Goal: Find specific page/section: Find specific page/section

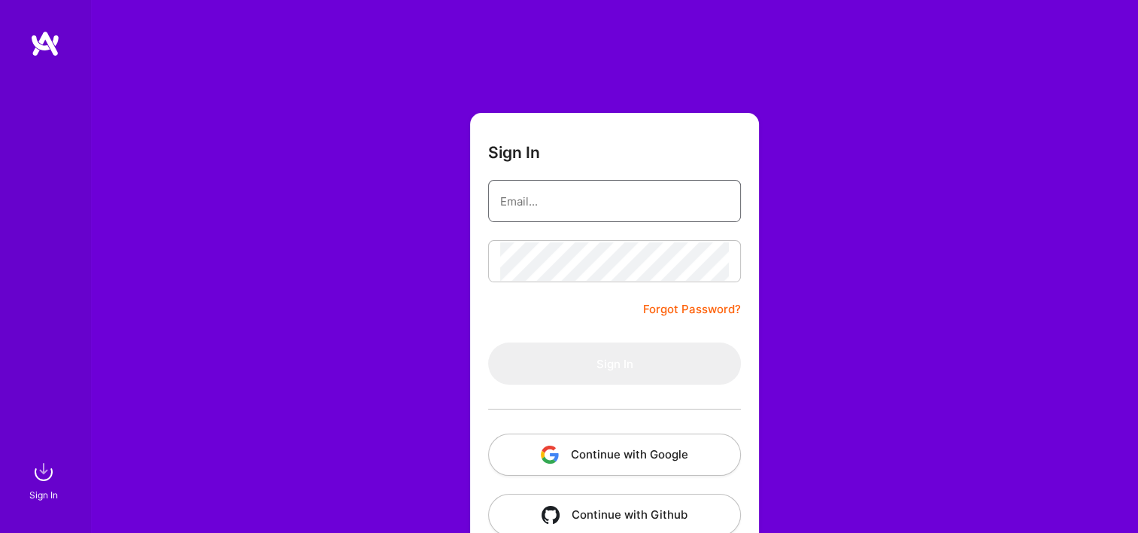
type input "[EMAIL_ADDRESS][DOMAIN_NAME]"
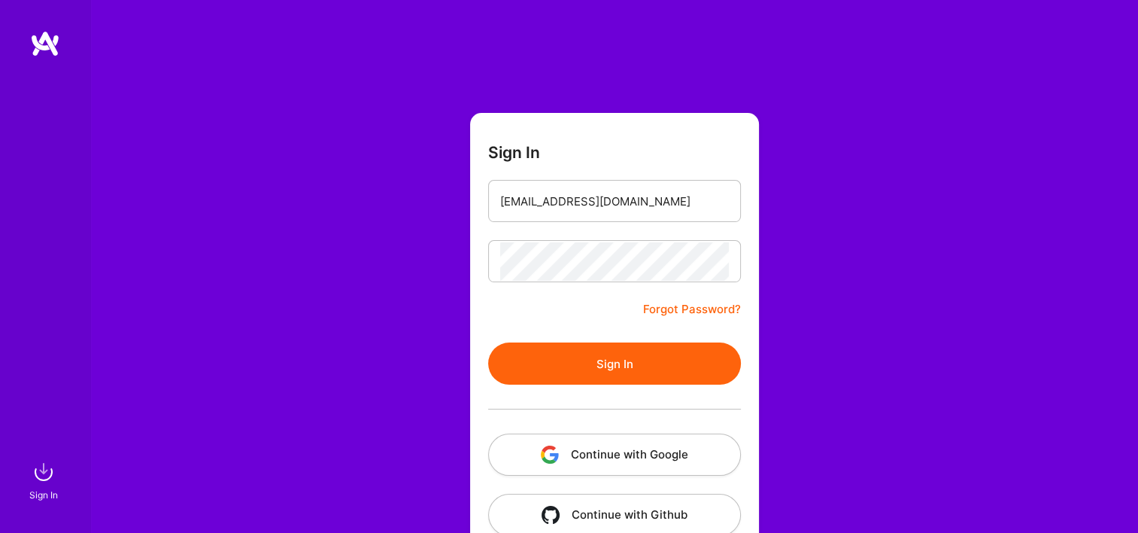
click at [480, 349] on form "Sign In [EMAIL_ADDRESS][DOMAIN_NAME] Forgot Password? Sign In Continue with Goo…" at bounding box center [614, 333] width 289 height 441
click at [508, 363] on button "Sign In" at bounding box center [614, 363] width 253 height 42
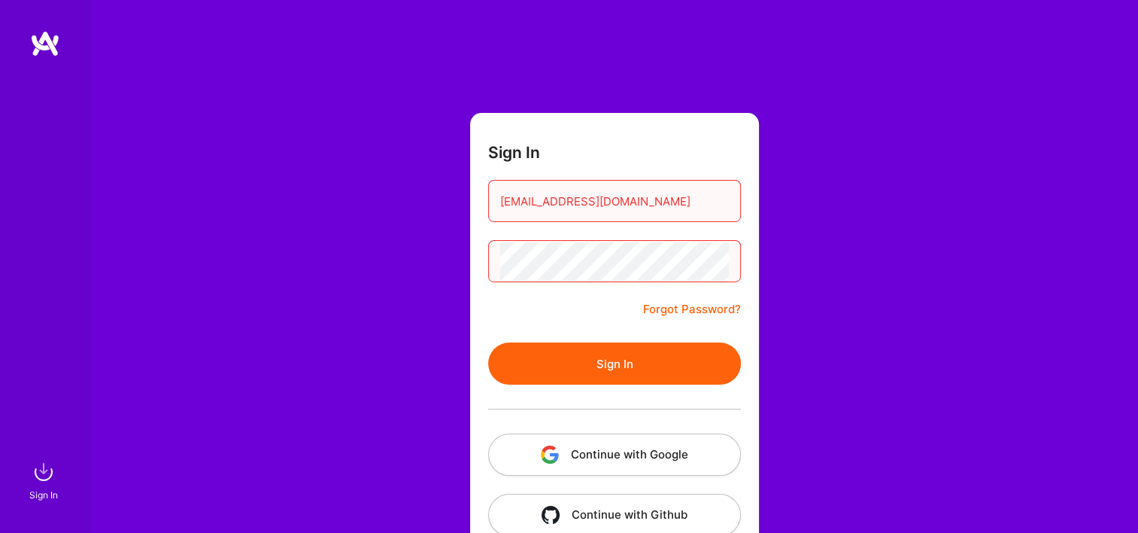
click at [581, 454] on button "Continue with Google" at bounding box center [614, 454] width 253 height 42
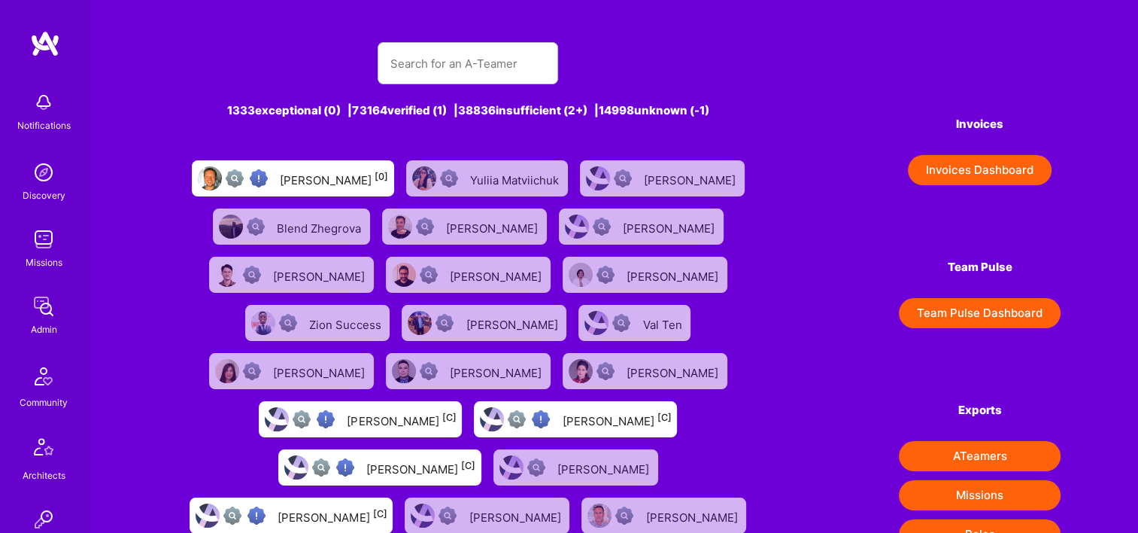
click at [32, 310] on img at bounding box center [44, 306] width 30 height 30
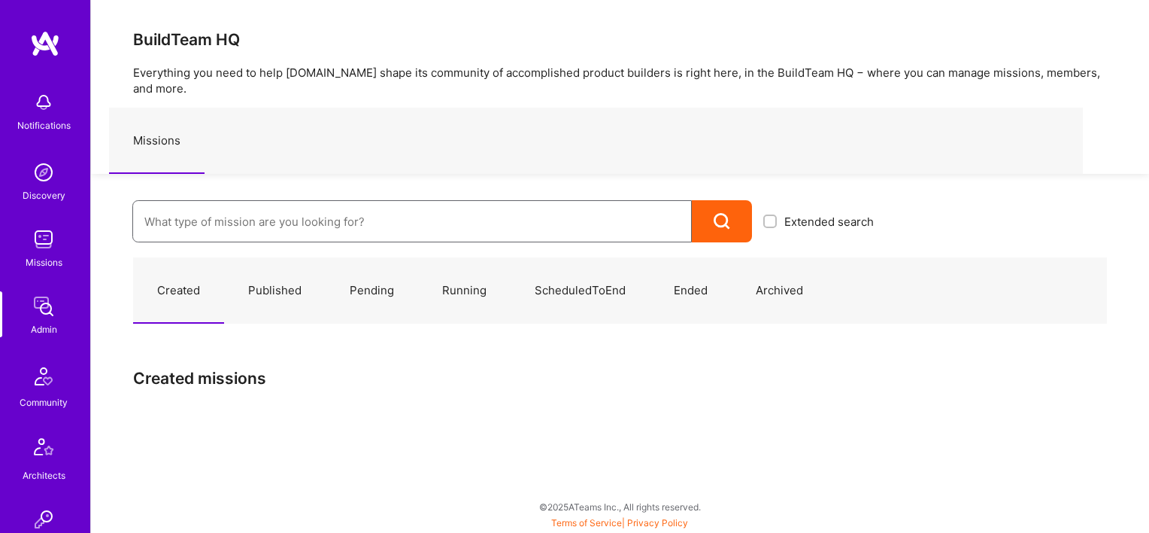
click at [355, 217] on input at bounding box center [412, 221] width 536 height 38
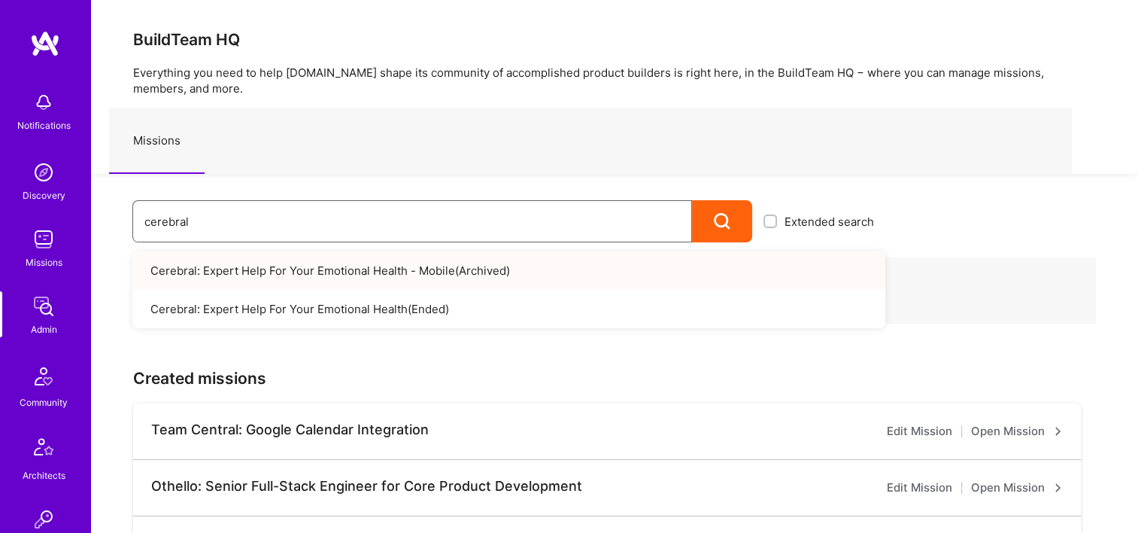
type input "cerebral"
